Goal: Communication & Community: Answer question/provide support

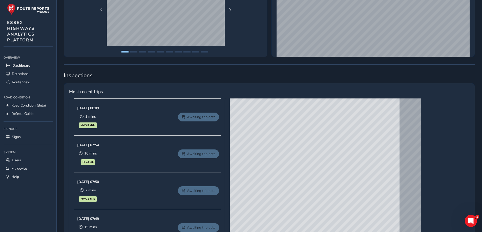
scroll to position [152, 0]
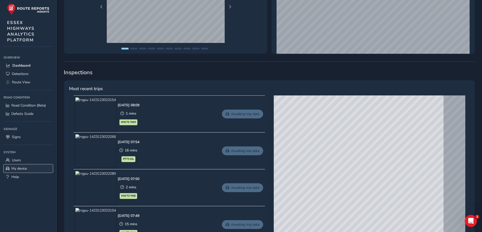
click at [15, 167] on span "My device" at bounding box center [18, 168] width 15 height 5
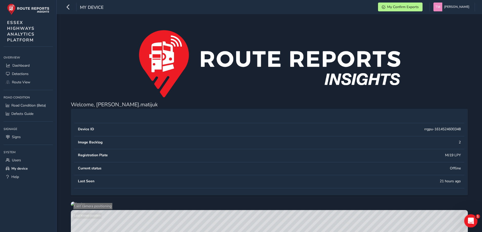
click at [470, 221] on icon "Open Intercom Messenger" at bounding box center [470, 221] width 8 height 8
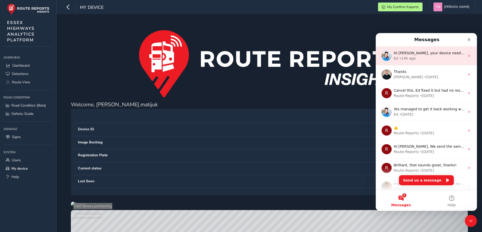
click at [415, 63] on div "Hi [PERSON_NAME], your device needs to be replaced as it has been refusing to c…" at bounding box center [426, 56] width 101 height 19
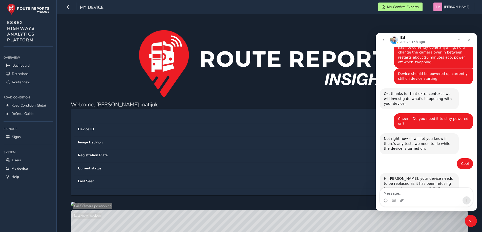
scroll to position [151, 0]
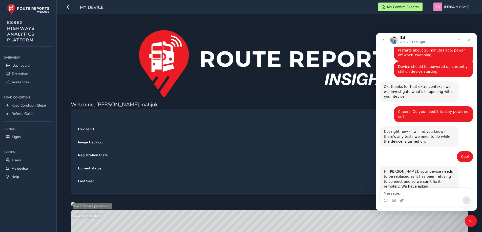
click at [434, 193] on textarea "Message…" at bounding box center [426, 192] width 93 height 9
click at [430, 194] on textarea "Message…" at bounding box center [426, 192] width 93 height 9
type textarea "And it was working so well! No worries"
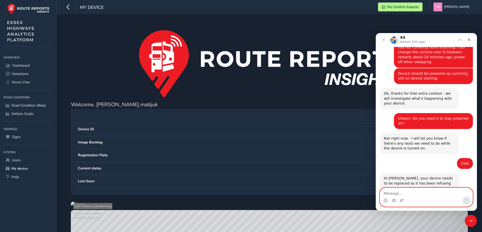
scroll to position [180, 0]
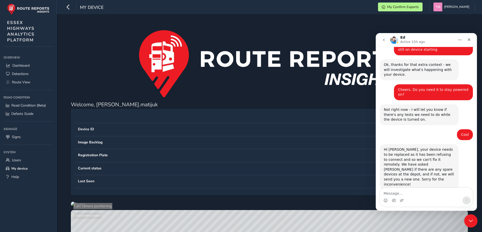
click at [469, 225] on div "Close Intercom Messenger" at bounding box center [470, 221] width 12 height 12
